Goal: Information Seeking & Learning: Learn about a topic

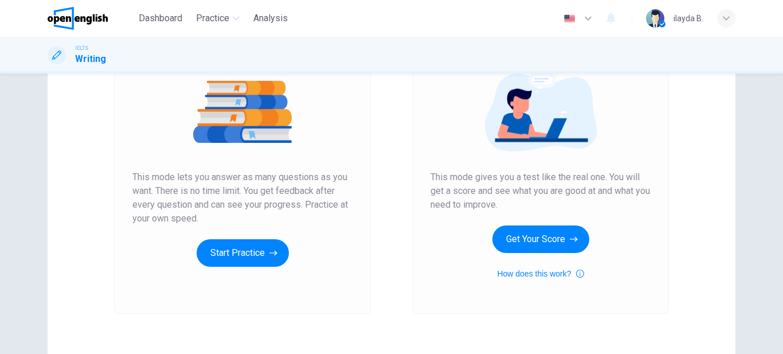
scroll to position [132, 0]
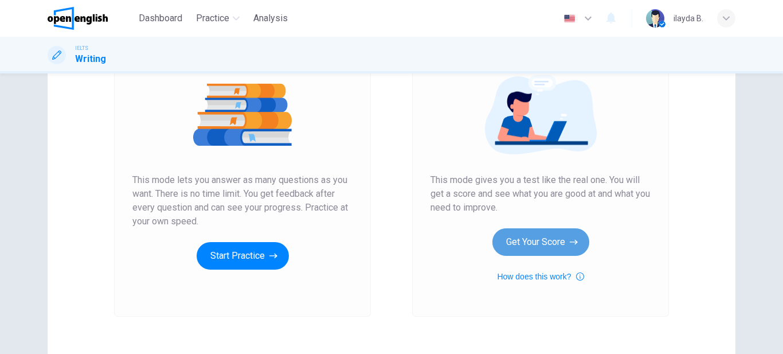
click at [526, 243] on button "Get Your Score" at bounding box center [540, 242] width 97 height 28
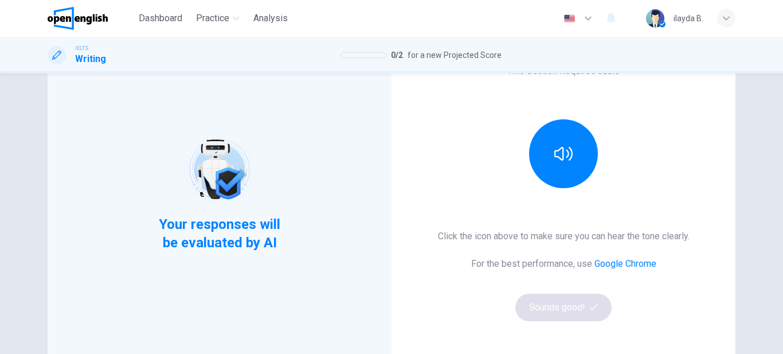
scroll to position [104, 0]
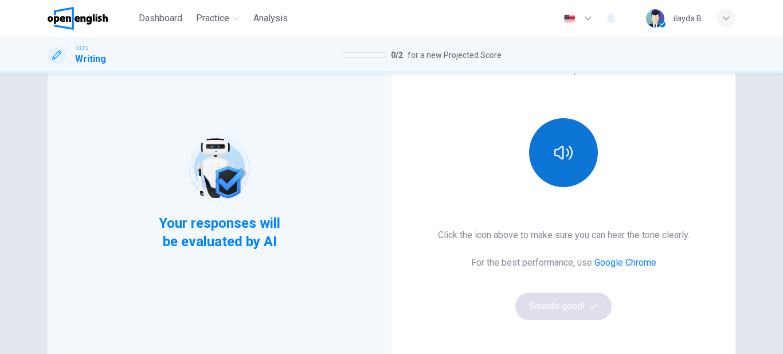
click at [565, 146] on icon "button" at bounding box center [563, 152] width 18 height 18
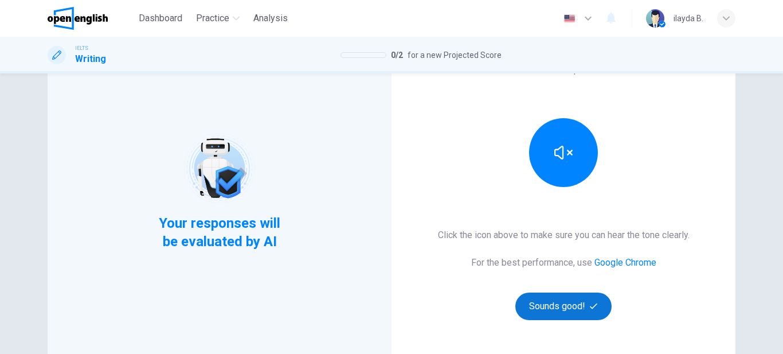
click at [556, 318] on button "Sounds good!" at bounding box center [563, 306] width 96 height 28
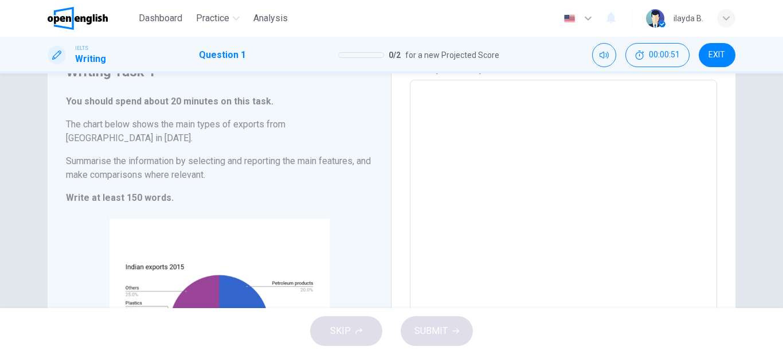
scroll to position [49, 0]
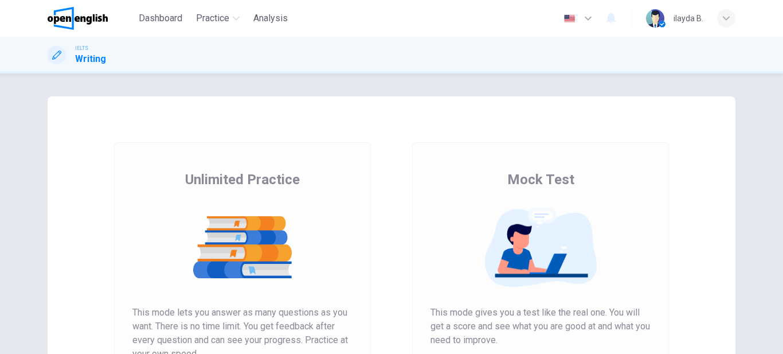
scroll to position [201, 0]
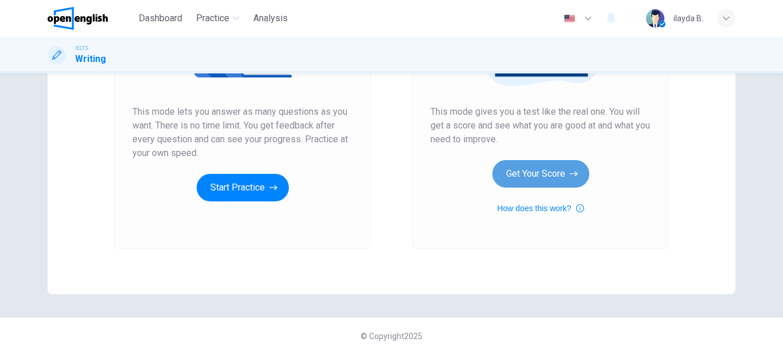
click at [554, 175] on button "Get Your Score" at bounding box center [540, 174] width 97 height 28
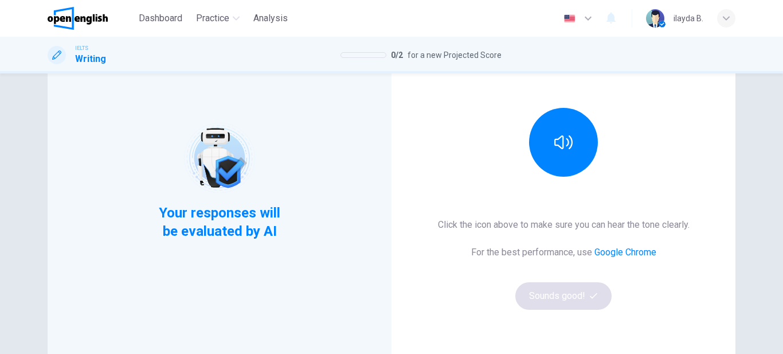
scroll to position [116, 0]
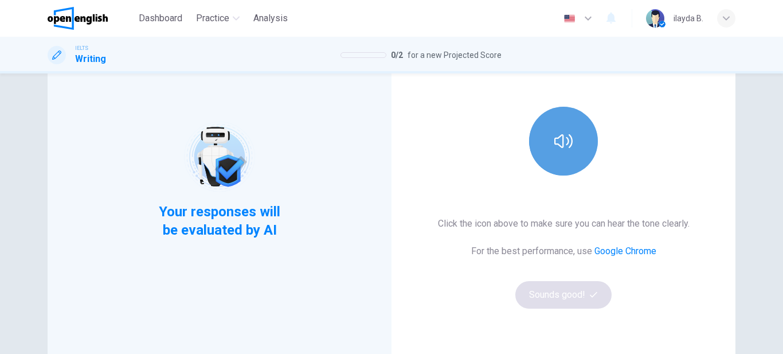
click at [556, 154] on button "button" at bounding box center [563, 141] width 69 height 69
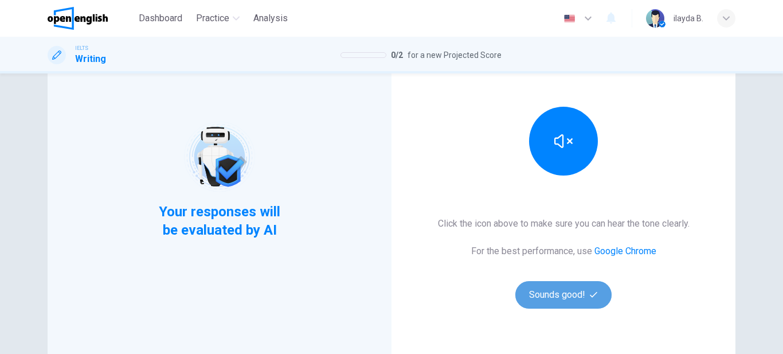
click at [545, 301] on button "Sounds good!" at bounding box center [563, 295] width 96 height 28
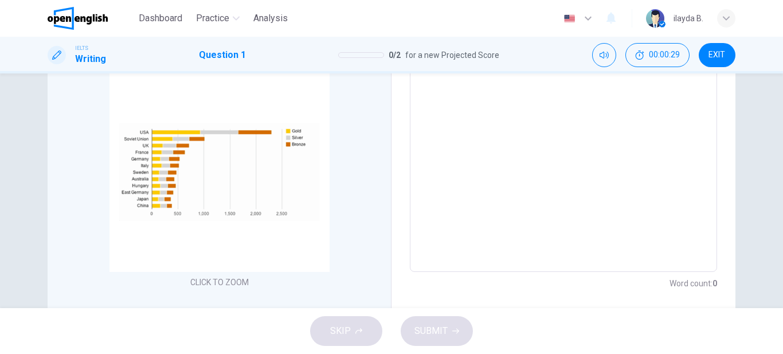
scroll to position [268, 0]
